Goal: Navigation & Orientation: Go to known website

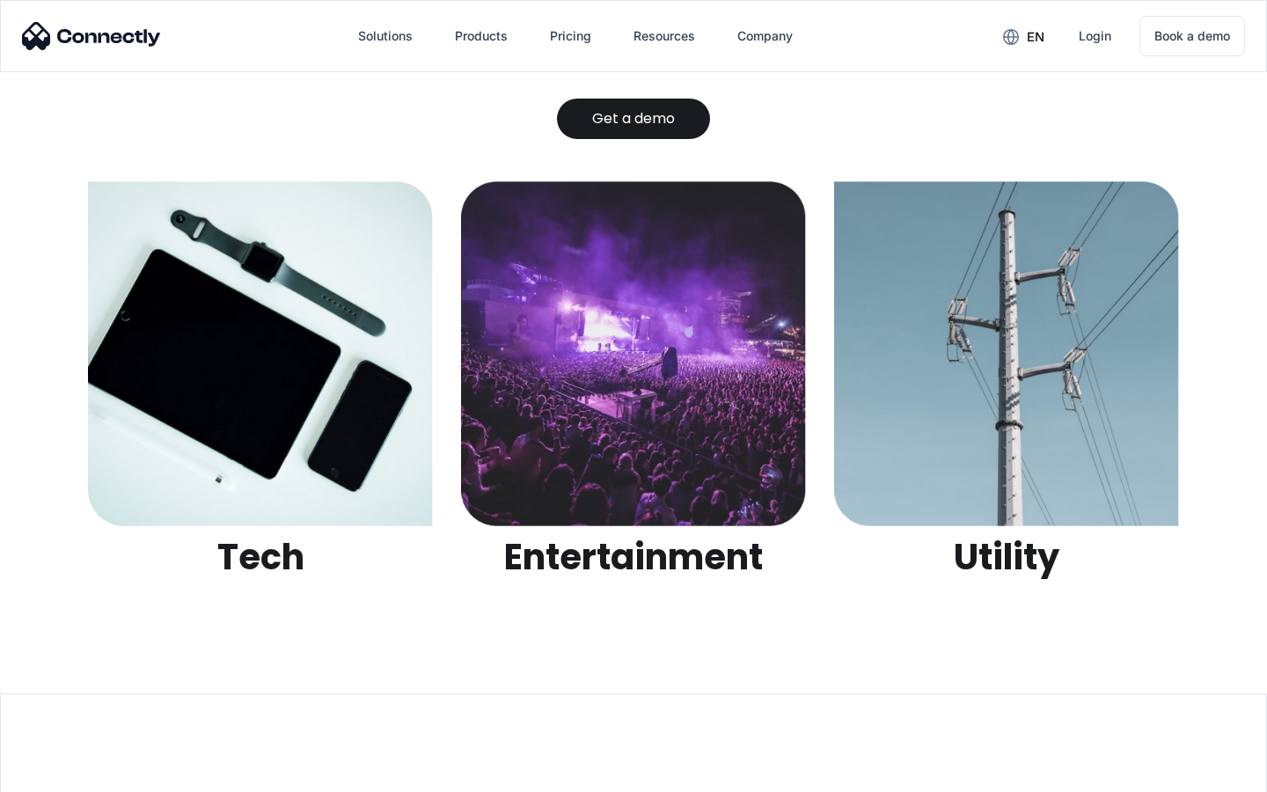
scroll to position [5550, 0]
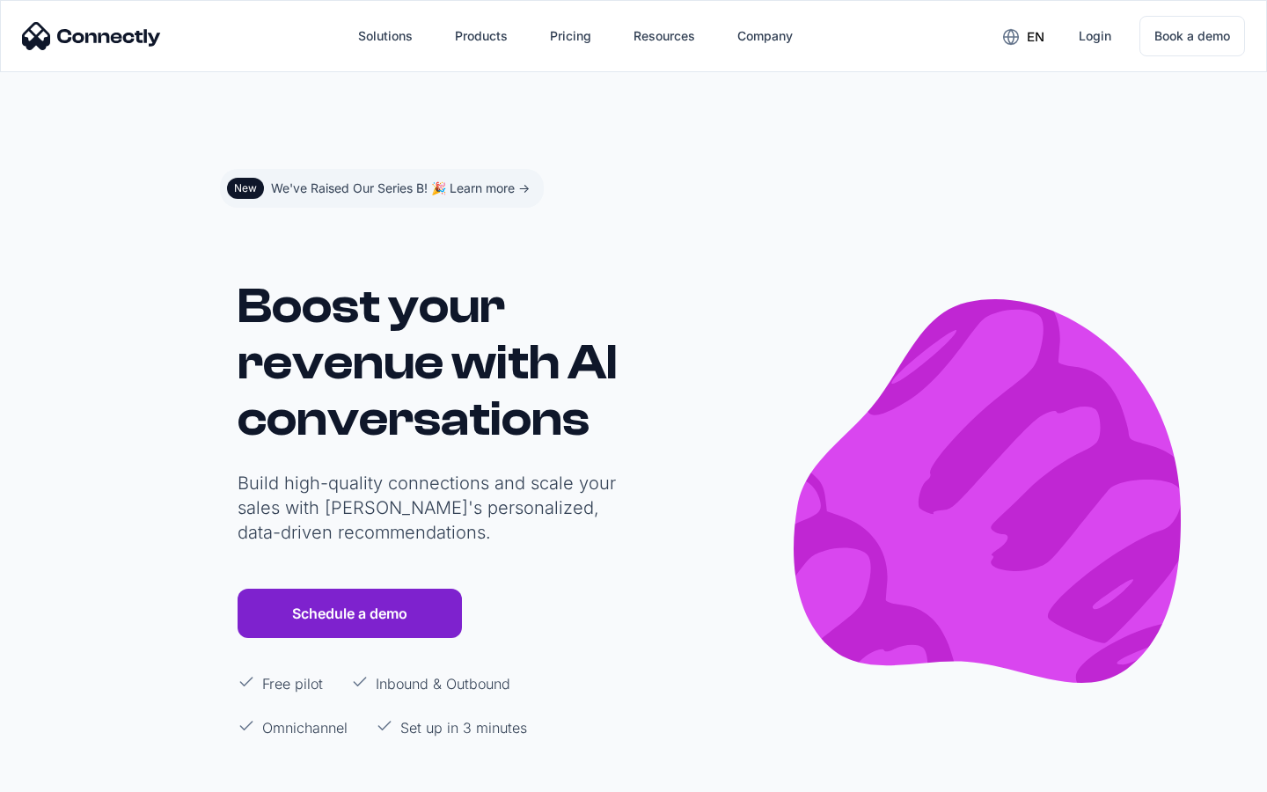
scroll to position [10534, 0]
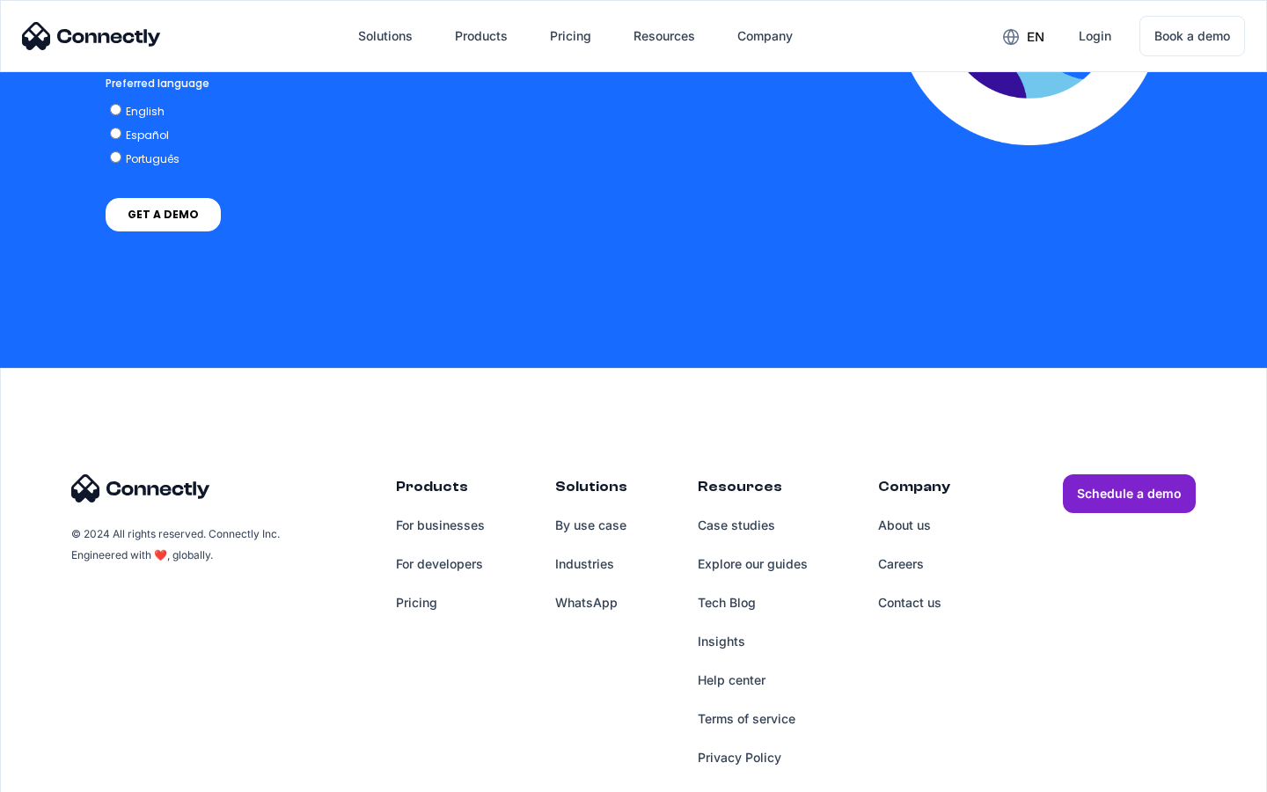
scroll to position [3881, 0]
